Goal: Information Seeking & Learning: Learn about a topic

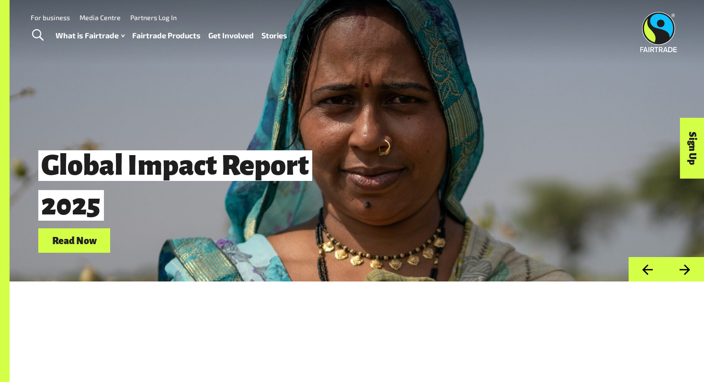
click at [36, 34] on span "Toggle Search" at bounding box center [37, 35] width 11 height 12
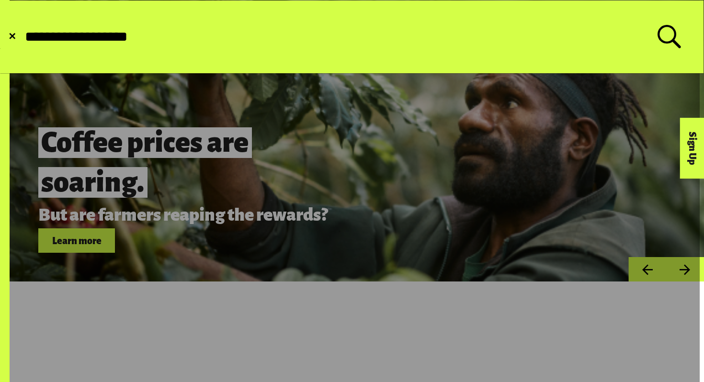
type input "**********"
click at [23, 37] on button "Submit Search" at bounding box center [23, 37] width 0 height 0
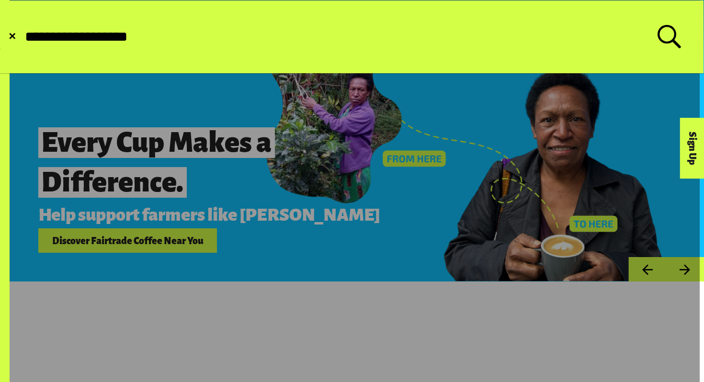
click at [23, 37] on button "Submit Search" at bounding box center [23, 37] width 0 height 0
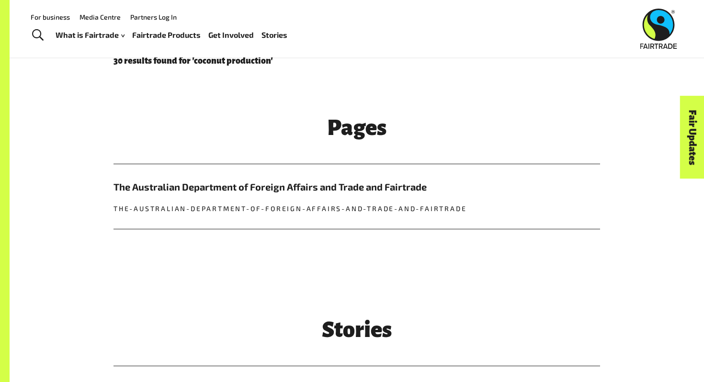
scroll to position [276, 0]
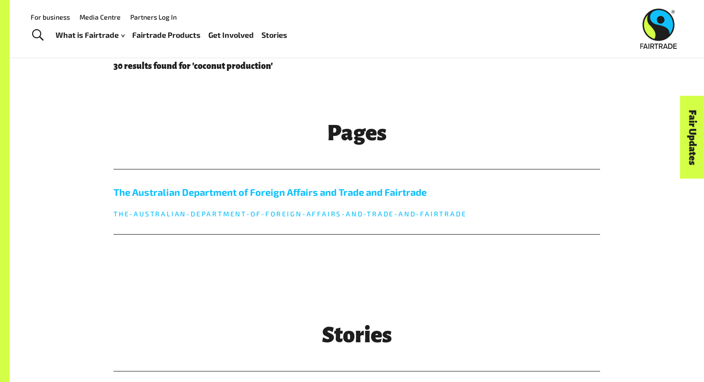
click at [321, 200] on link "The Australian Department of Foreign Affairs and Trade and Fairtrade the-austra…" at bounding box center [357, 202] width 487 height 65
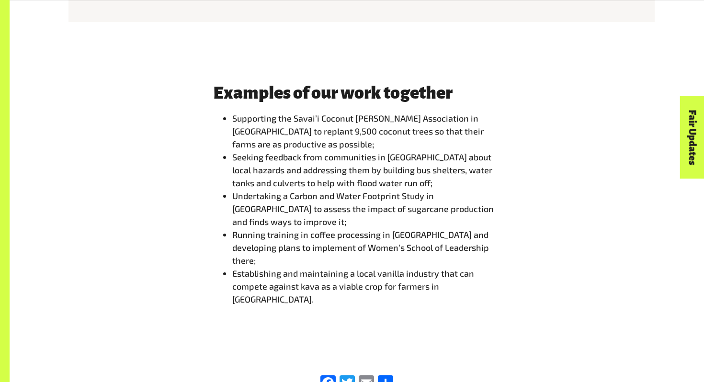
scroll to position [1449, 0]
